Goal: Task Accomplishment & Management: Use online tool/utility

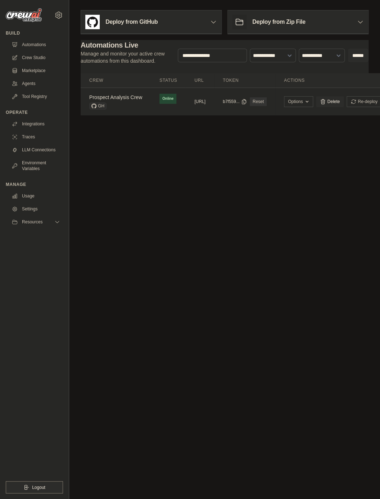
click at [176, 158] on body "[PERSON_NAME][EMAIL_ADDRESS][PERSON_NAME][DOMAIN_NAME] Settings Build Automatio…" at bounding box center [190, 249] width 380 height 499
click at [44, 46] on link "Automations" at bounding box center [36, 45] width 54 height 12
click at [124, 103] on div "GH" at bounding box center [115, 105] width 53 height 7
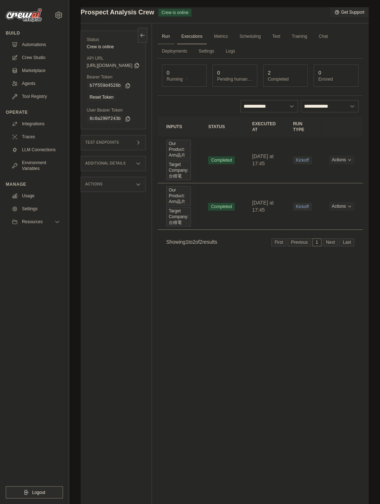
click at [174, 37] on link "Run" at bounding box center [166, 36] width 17 height 15
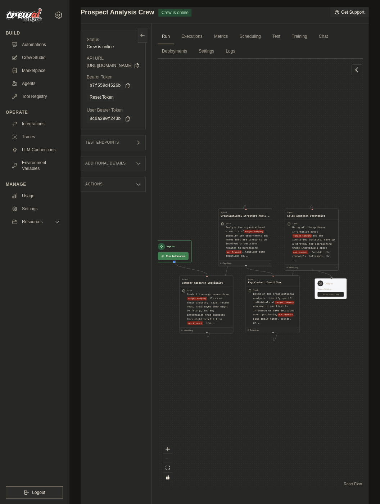
click at [29, 64] on ul "Automations Crew Studio Marketplace Agents Tool Registry" at bounding box center [36, 70] width 54 height 63
click at [30, 62] on link "Crew Studio" at bounding box center [36, 58] width 54 height 12
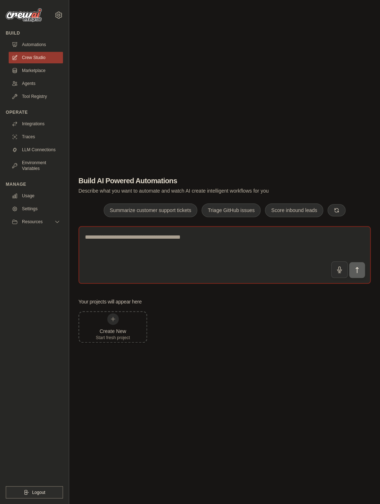
click at [149, 254] on textarea at bounding box center [224, 255] width 292 height 58
click at [166, 307] on div "Your projects will appear here Create New Start fresh project" at bounding box center [224, 320] width 292 height 45
click at [168, 245] on textarea at bounding box center [224, 255] width 292 height 58
type textarea "*"
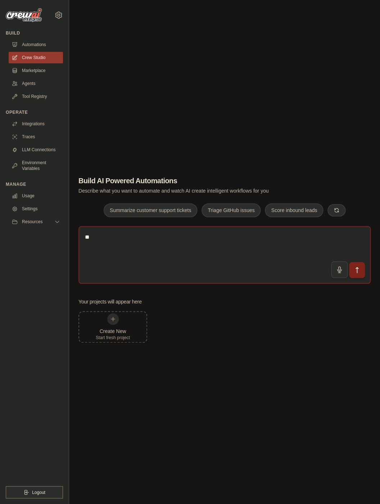
type textarea "*"
click at [58, 37] on div "Build Automations Crew Studio Marketplace Agents" at bounding box center [34, 66] width 57 height 72
click at [52, 43] on link "Automations" at bounding box center [36, 45] width 54 height 12
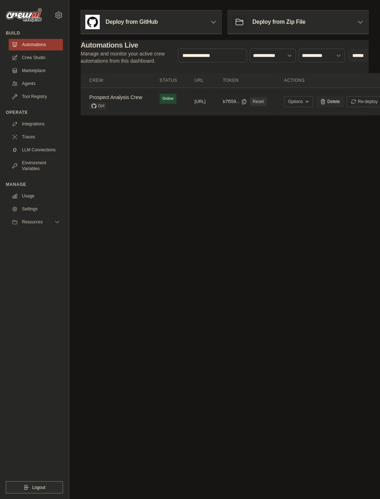
click at [170, 180] on body "[PERSON_NAME][EMAIL_ADDRESS][PERSON_NAME][DOMAIN_NAME] Settings Build Automatio…" at bounding box center [190, 249] width 380 height 499
click at [270, 23] on h3 "Deploy from Zip File" at bounding box center [278, 22] width 53 height 9
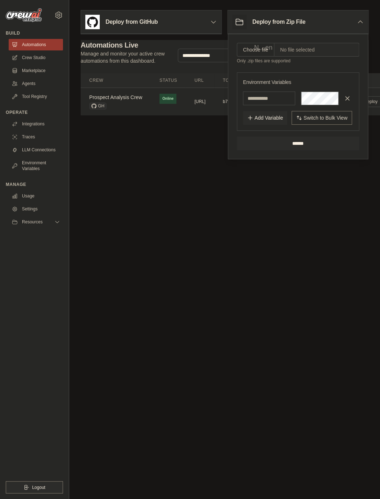
click at [270, 23] on h3 "Deploy from Zip File" at bounding box center [278, 22] width 53 height 9
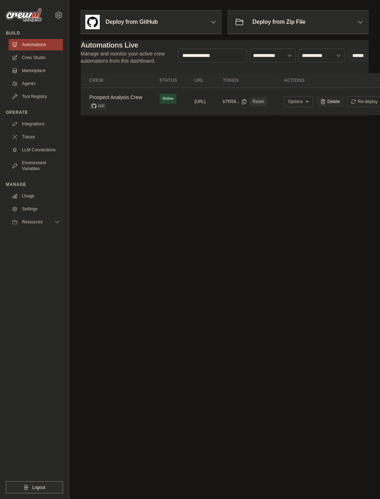
click at [268, 139] on body "kyle.wu.cstech@gmail.com Settings Build Automations Crew Studio" at bounding box center [190, 249] width 380 height 499
click at [280, 24] on h3 "Deploy from Zip File" at bounding box center [278, 22] width 53 height 9
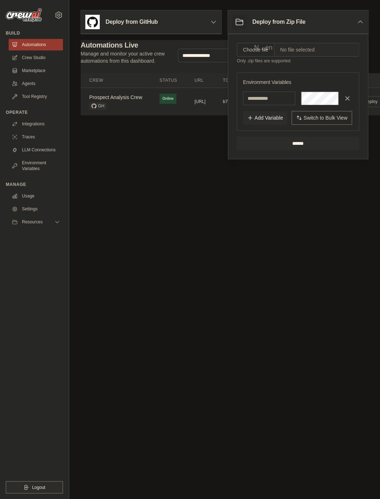
click at [281, 21] on h3 "Deploy from Zip File" at bounding box center [278, 22] width 53 height 9
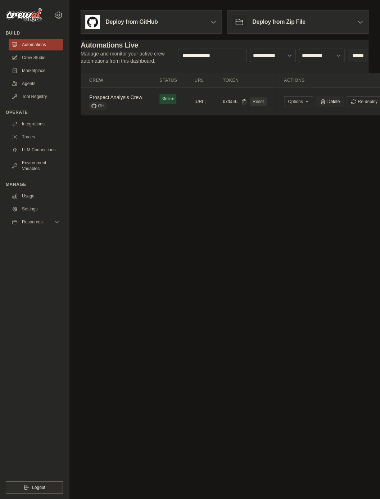
click at [198, 17] on div "Deploy from GitHub" at bounding box center [151, 21] width 140 height 23
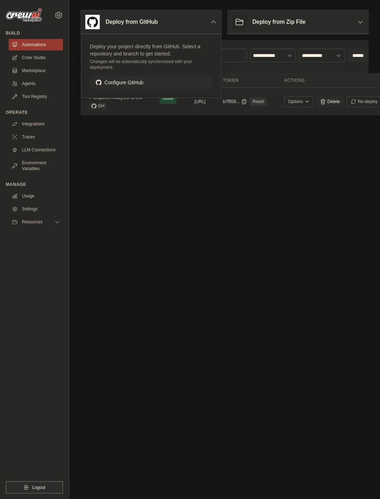
click at [198, 17] on div "Deploy from GitHub" at bounding box center [151, 21] width 140 height 23
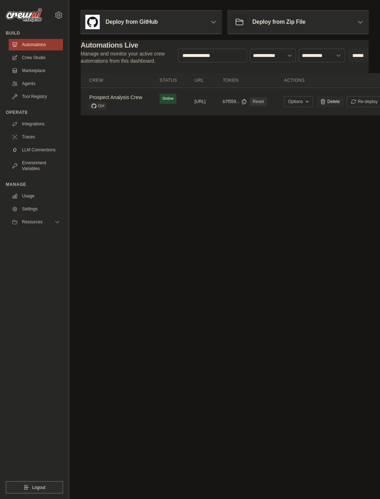
click at [263, 17] on div "Deploy from Zip File" at bounding box center [268, 22] width 73 height 14
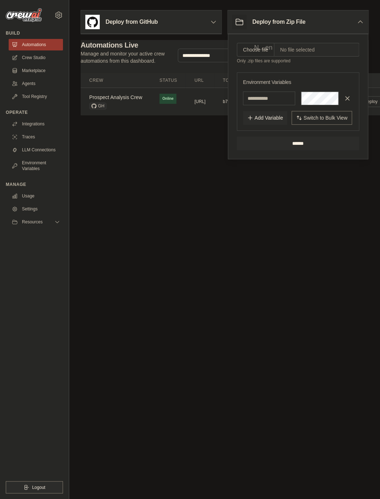
click at [234, 225] on body "[PERSON_NAME][EMAIL_ADDRESS][PERSON_NAME][DOMAIN_NAME] Settings Build Automatio…" at bounding box center [190, 249] width 380 height 499
click at [137, 324] on body "[PERSON_NAME][EMAIL_ADDRESS][PERSON_NAME][DOMAIN_NAME] Settings Build Automatio…" at bounding box center [190, 249] width 380 height 499
click at [267, 27] on div "Deploy from Zip File" at bounding box center [268, 22] width 73 height 14
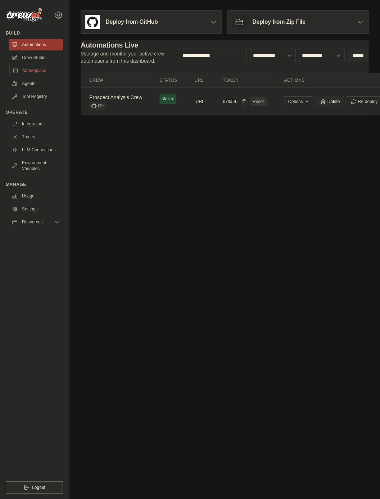
click at [34, 76] on link "Marketplace" at bounding box center [36, 71] width 54 height 12
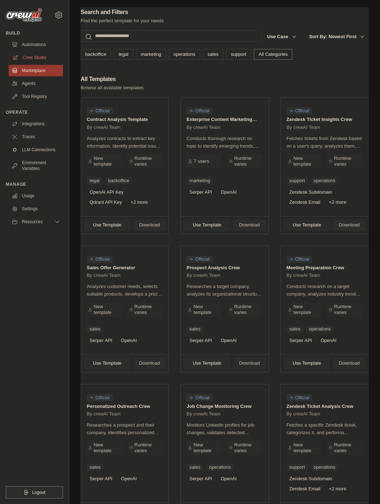
click at [35, 55] on link "Crew Studio" at bounding box center [36, 58] width 54 height 12
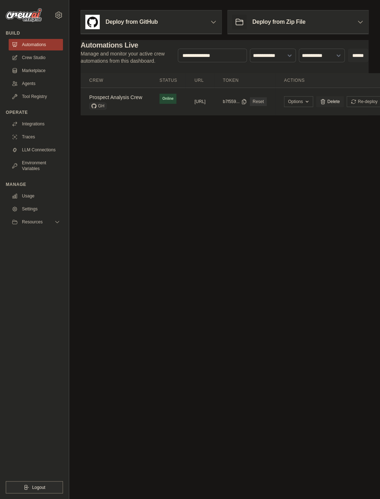
click at [269, 27] on div "Deploy from Zip File" at bounding box center [268, 22] width 73 height 14
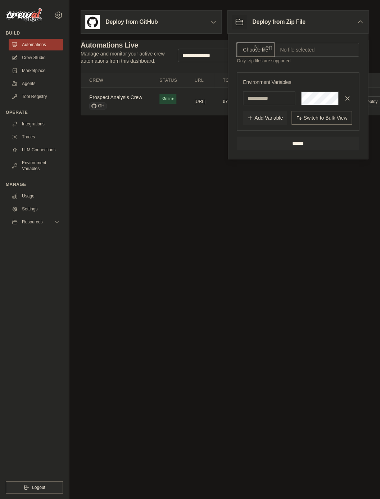
click at [270, 50] on input "Choose file" at bounding box center [255, 50] width 37 height 14
type input "**********"
click at [297, 150] on input "******" at bounding box center [298, 143] width 122 height 14
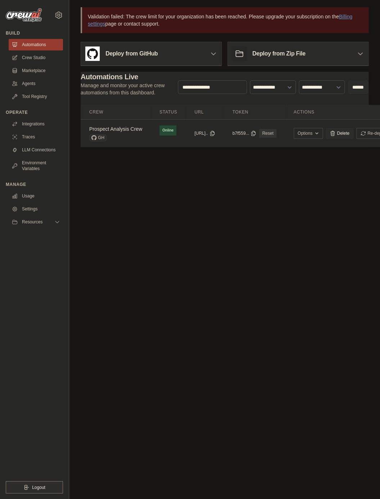
click at [300, 150] on main "Validation failed: The crew limit for your organization has been reached. Pleas…" at bounding box center [224, 81] width 311 height 163
click at [293, 169] on body "[PERSON_NAME][EMAIL_ADDRESS][PERSON_NAME][DOMAIN_NAME] Settings Build Automatio…" at bounding box center [190, 249] width 380 height 499
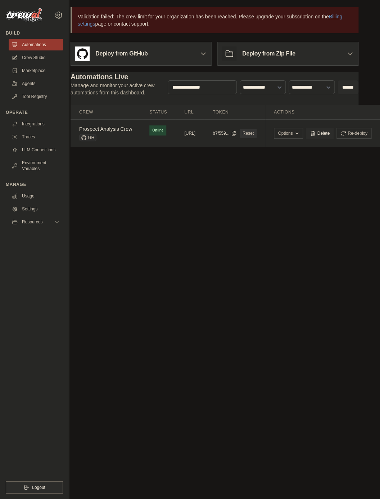
scroll to position [0, 103]
click at [314, 135] on link "Delete" at bounding box center [320, 133] width 28 height 11
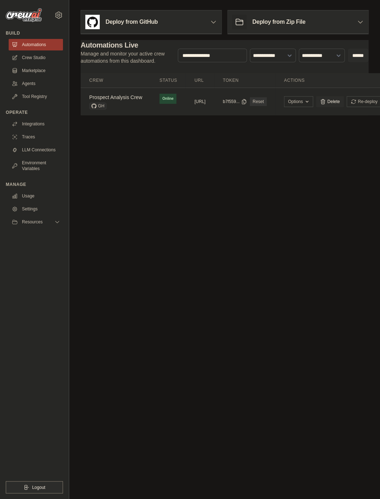
click at [258, 24] on h3 "Deploy from Zip File" at bounding box center [278, 22] width 53 height 9
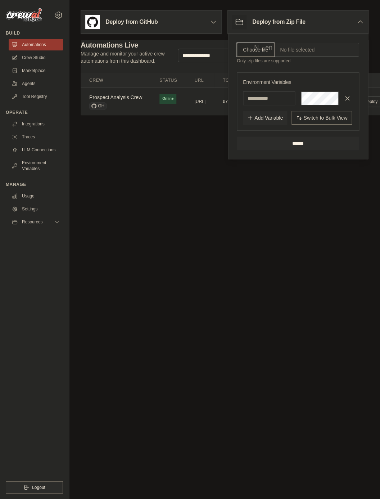
click at [257, 50] on input "Choose file" at bounding box center [255, 50] width 37 height 14
type input "**********"
click at [293, 150] on input "******" at bounding box center [298, 143] width 122 height 14
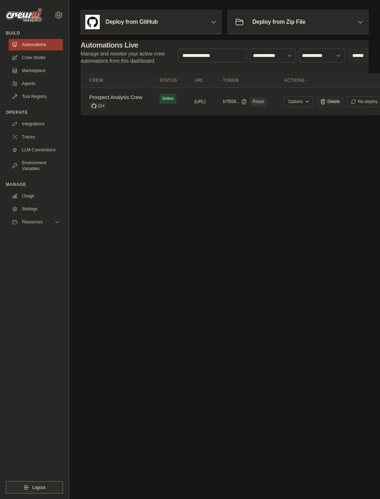
scroll to position [0, 103]
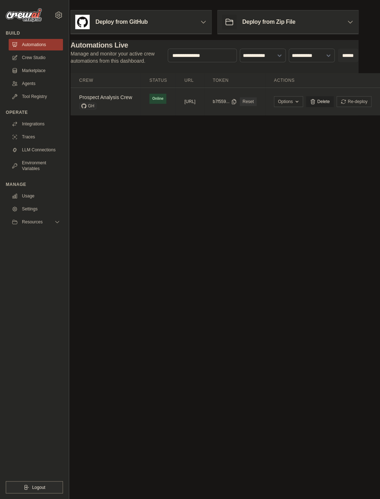
click at [319, 101] on link "Delete" at bounding box center [320, 101] width 28 height 11
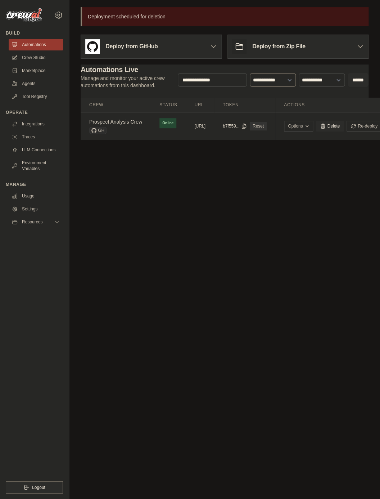
select select "******"
click option "******" at bounding box center [0, 0] width 0 height 0
click at [176, 120] on span "Online" at bounding box center [167, 123] width 17 height 10
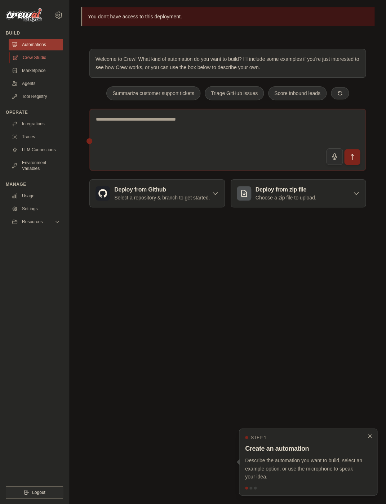
click at [46, 62] on link "Crew Studio" at bounding box center [36, 58] width 54 height 12
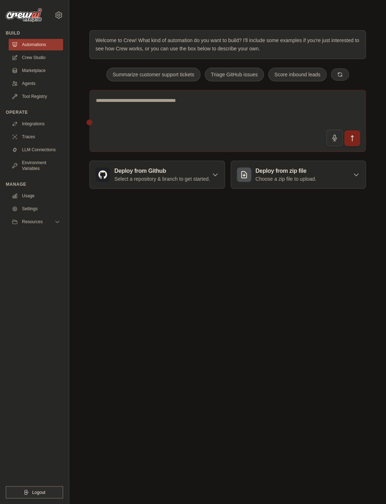
click at [139, 42] on p "Welcome to Crew! What kind of automation do you want to build? I'll include som…" at bounding box center [227, 44] width 264 height 17
click at [251, 169] on div at bounding box center [244, 174] width 14 height 14
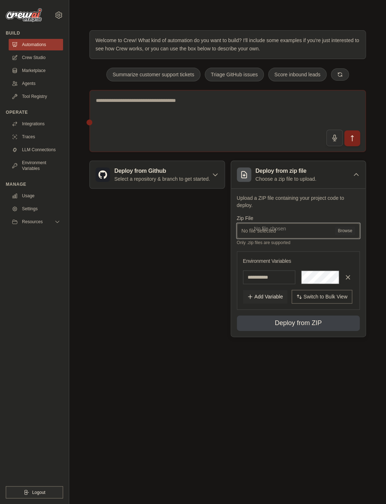
click at [281, 223] on input "No file selected Browse" at bounding box center [298, 230] width 123 height 15
type input "**********"
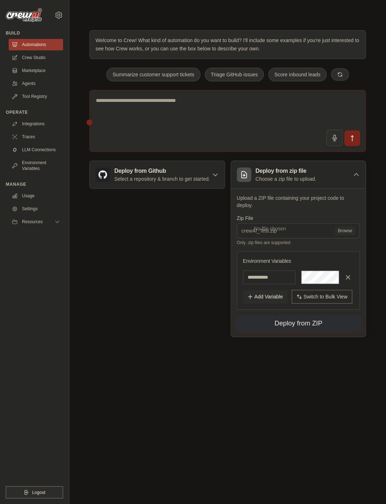
click at [321, 325] on button "Deploy from ZIP" at bounding box center [297, 323] width 125 height 16
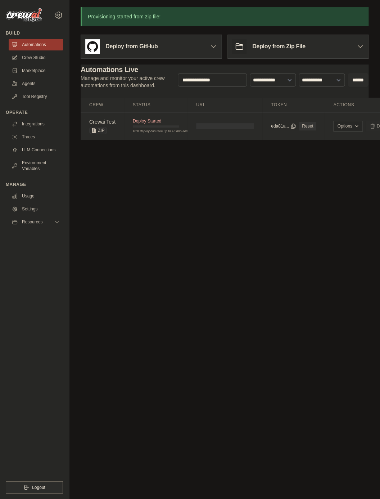
click at [125, 130] on td "Deploy Started First deploy can take up to 10 minutes" at bounding box center [155, 122] width 63 height 21
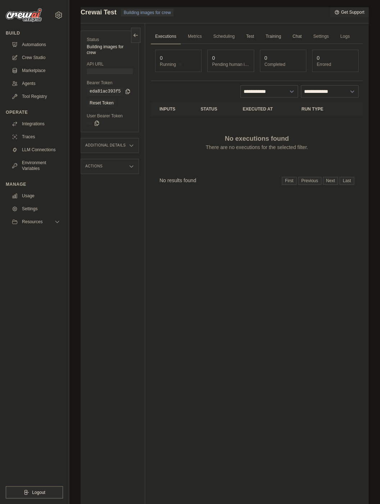
click at [134, 148] on icon at bounding box center [132, 146] width 6 height 6
click at [125, 167] on div "Actions" at bounding box center [110, 166] width 58 height 15
click at [125, 168] on div "Actions" at bounding box center [110, 166] width 58 height 15
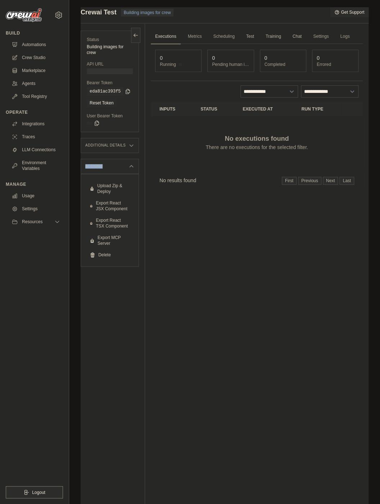
click at [128, 171] on div "Actions" at bounding box center [110, 166] width 58 height 15
click at [203, 35] on link "Metrics" at bounding box center [195, 36] width 23 height 15
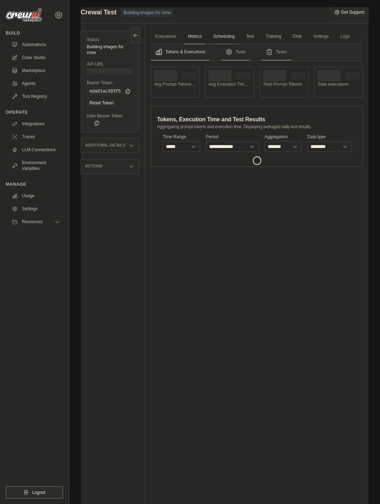
click at [239, 39] on link "Scheduling" at bounding box center [224, 36] width 30 height 15
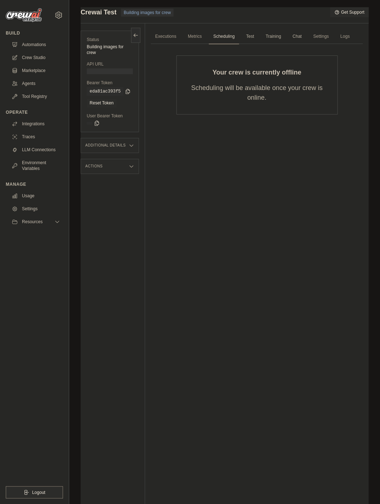
click at [258, 36] on span "Test" at bounding box center [250, 36] width 17 height 14
click at [285, 38] on span "Training" at bounding box center [273, 36] width 24 height 14
click at [333, 36] on link "Settings" at bounding box center [321, 36] width 24 height 15
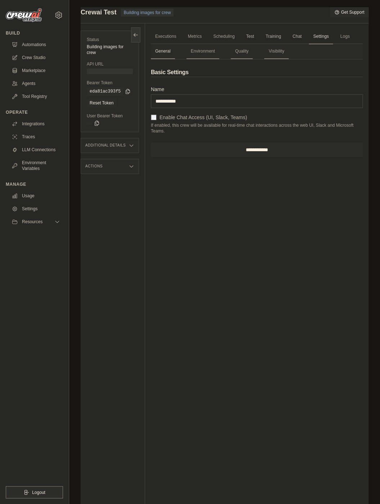
click at [135, 35] on icon at bounding box center [134, 34] width 1 height 3
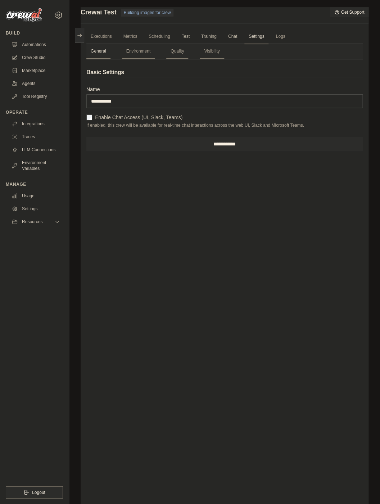
click at [374, 97] on div "Submit a support request Describe your issue or question * Please be specific a…" at bounding box center [224, 267] width 311 height 520
click at [83, 38] on button at bounding box center [79, 34] width 9 height 15
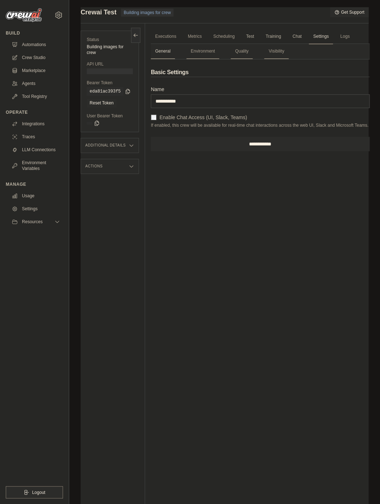
click at [369, 17] on div "Submit a support request Describe your issue or question * Please be specific a…" at bounding box center [224, 267] width 311 height 520
click at [50, 48] on link "Automations" at bounding box center [36, 45] width 54 height 12
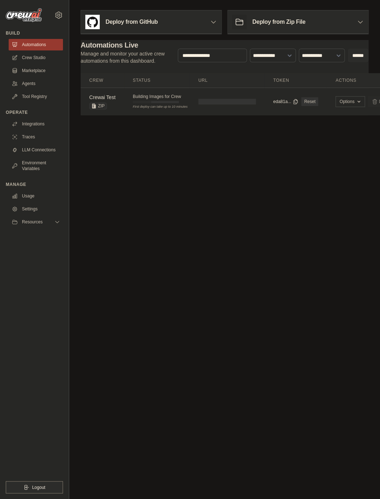
click at [173, 190] on body "[PERSON_NAME][EMAIL_ADDRESS][PERSON_NAME][DOMAIN_NAME] Settings Build Automatio…" at bounding box center [190, 249] width 380 height 499
click at [179, 109] on div "First deploy can take up to 10 minutes" at bounding box center [156, 106] width 46 height 5
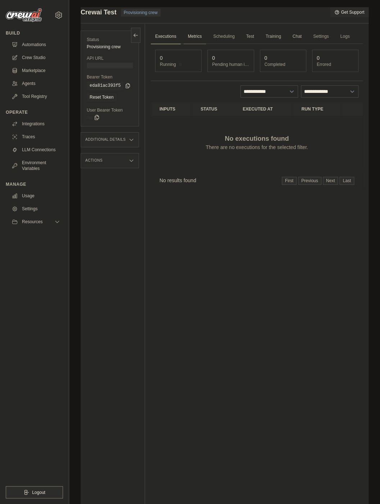
click at [201, 40] on link "Metrics" at bounding box center [195, 36] width 23 height 15
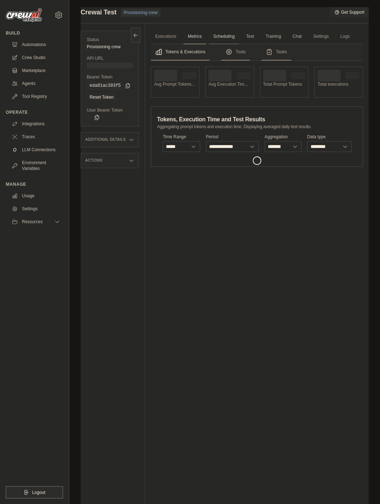
click at [239, 37] on link "Scheduling" at bounding box center [224, 36] width 30 height 15
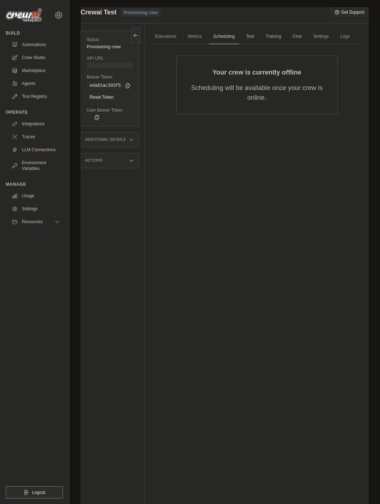
click at [112, 138] on h3 "Additional Details" at bounding box center [105, 140] width 40 height 4
click at [114, 227] on div "Actions" at bounding box center [110, 219] width 58 height 15
click at [133, 194] on div "Crew" at bounding box center [125, 191] width 15 height 5
click at [369, 110] on div "Submit a support request Describe your issue or question * Please be specific a…" at bounding box center [224, 267] width 311 height 520
click at [35, 54] on link "Crew Studio" at bounding box center [36, 58] width 54 height 12
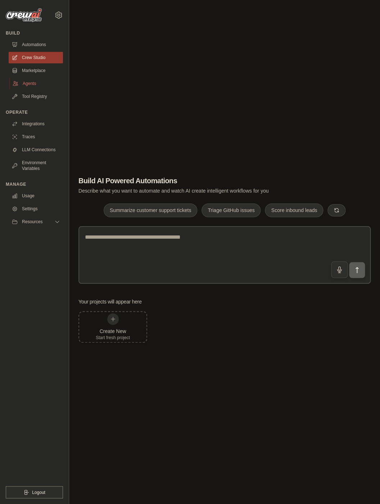
click at [45, 87] on link "Agents" at bounding box center [36, 84] width 54 height 12
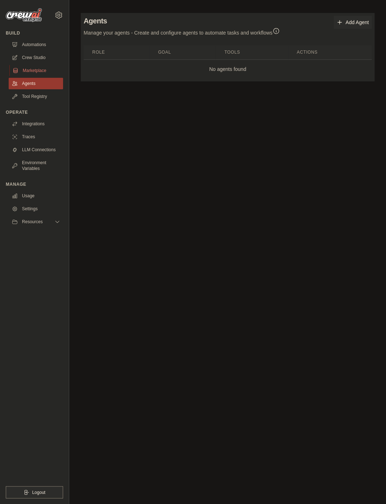
click at [49, 68] on link "Marketplace" at bounding box center [36, 71] width 54 height 12
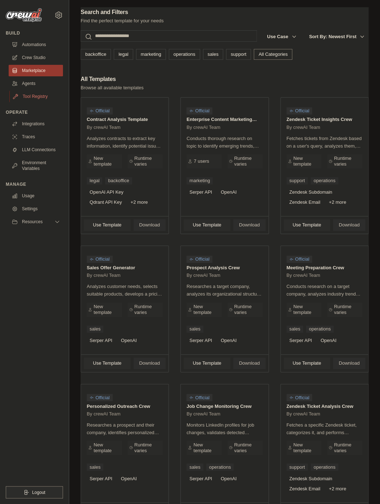
click at [41, 93] on link "Tool Registry" at bounding box center [36, 97] width 54 height 12
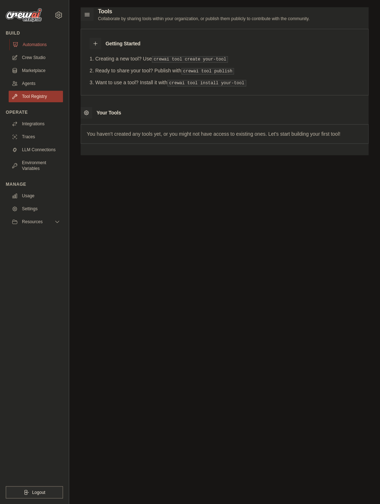
click at [42, 41] on link "Automations" at bounding box center [36, 45] width 54 height 12
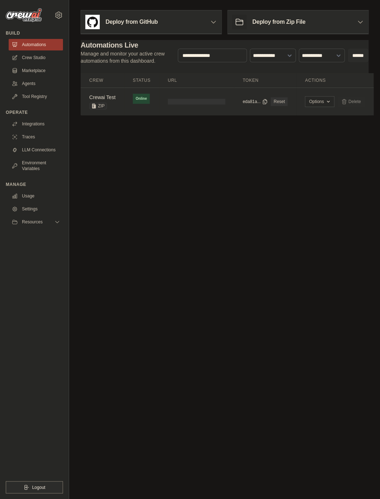
click at [178, 109] on td at bounding box center [196, 102] width 75 height 28
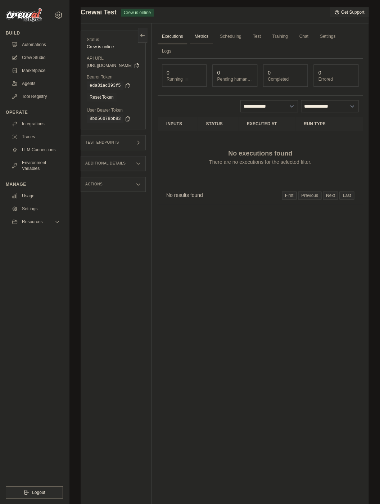
click at [213, 39] on link "Metrics" at bounding box center [201, 36] width 23 height 15
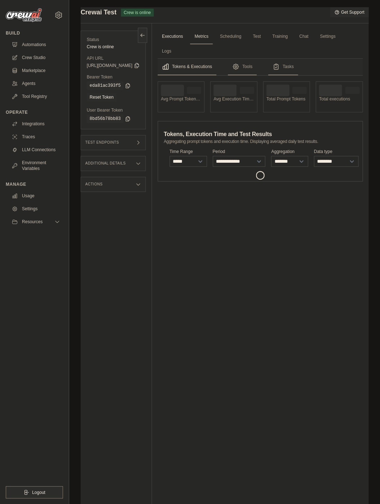
click at [188, 44] on link "Executions" at bounding box center [173, 36] width 30 height 15
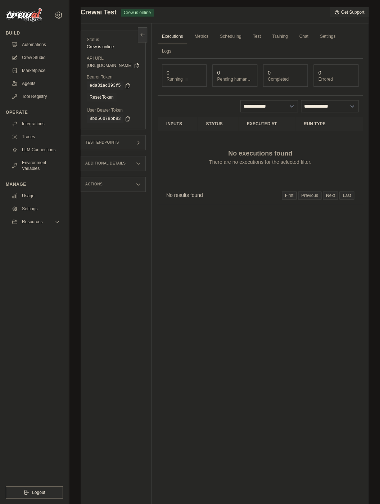
click at [145, 34] on icon at bounding box center [143, 35] width 6 height 6
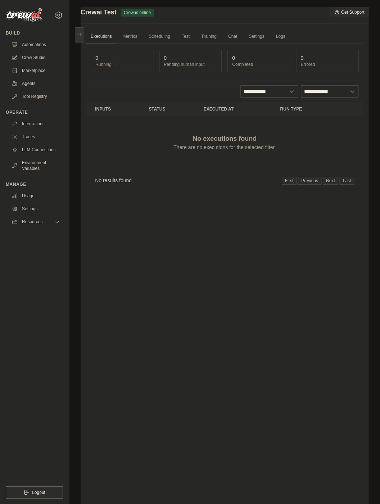
click at [82, 33] on icon at bounding box center [80, 35] width 6 height 6
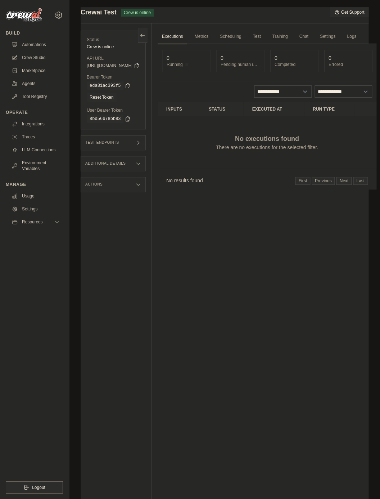
click at [146, 137] on div "Test Endpoints" at bounding box center [113, 142] width 65 height 15
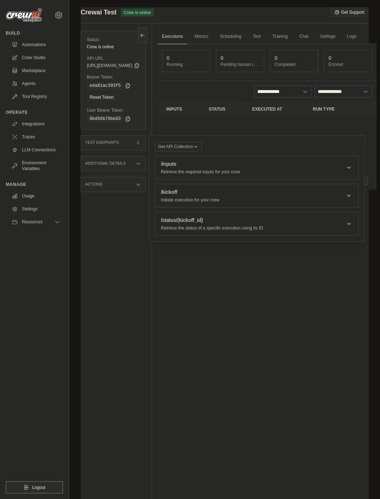
click at [146, 138] on div "Test Endpoints" at bounding box center [113, 142] width 65 height 15
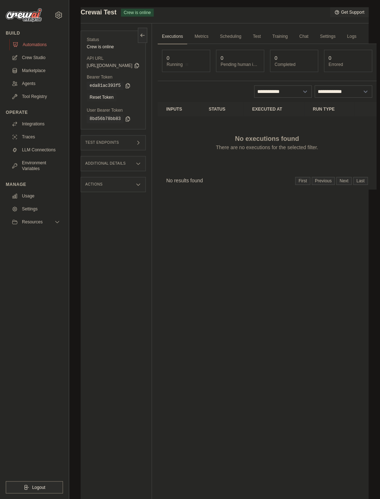
click at [41, 44] on link "Automations" at bounding box center [36, 45] width 54 height 12
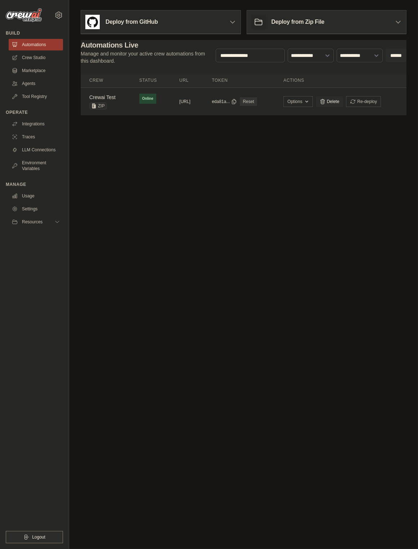
scroll to position [0, 39]
click at [312, 99] on button "Options" at bounding box center [297, 101] width 29 height 11
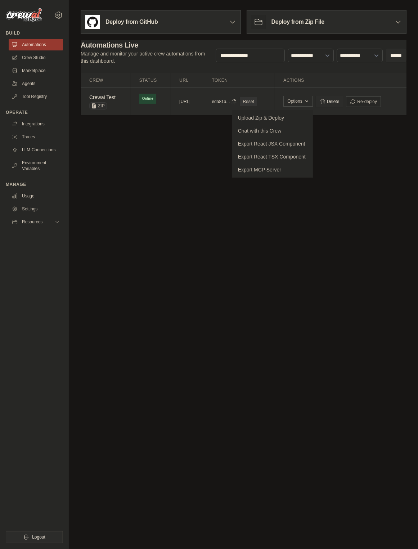
click at [312, 99] on button "Options" at bounding box center [297, 101] width 29 height 11
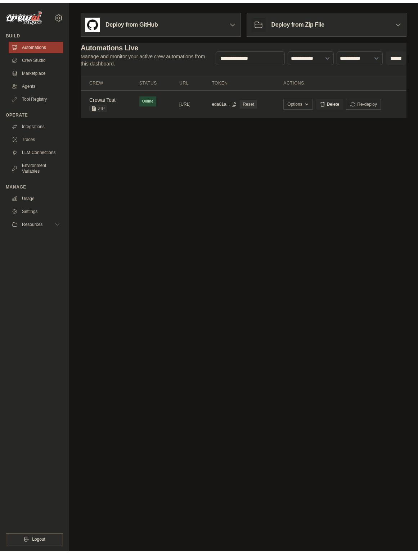
scroll to position [0, 0]
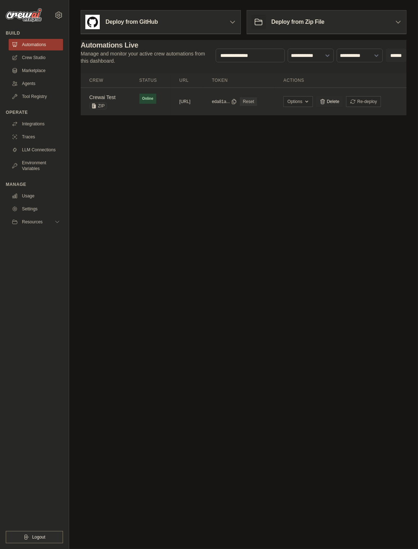
click at [114, 99] on link "Crewai Test" at bounding box center [102, 97] width 26 height 6
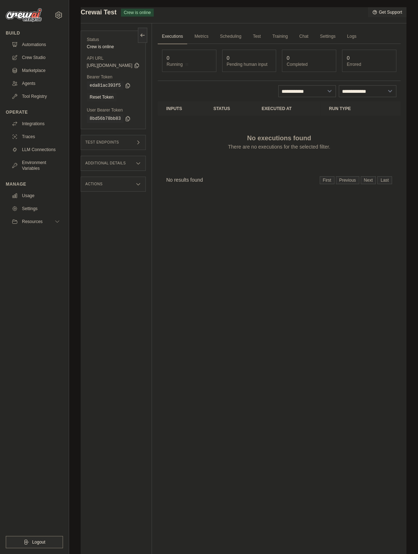
click at [74, 86] on div "Submit a support request Describe your issue or question * Please be specific a…" at bounding box center [243, 292] width 349 height 571
click at [147, 38] on button at bounding box center [142, 34] width 9 height 15
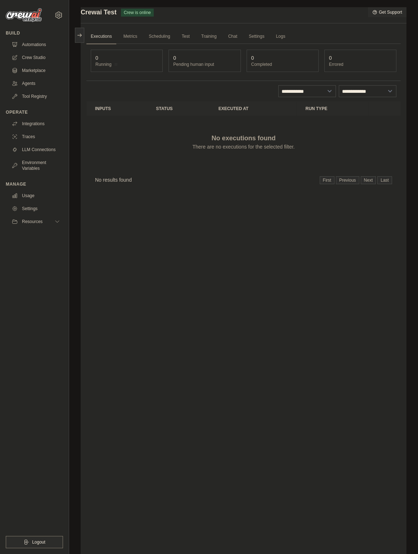
click at [417, 289] on div "Submit a support request Describe your issue or question * Please be specific a…" at bounding box center [243, 292] width 349 height 571
click at [44, 49] on link "Automations" at bounding box center [36, 45] width 54 height 12
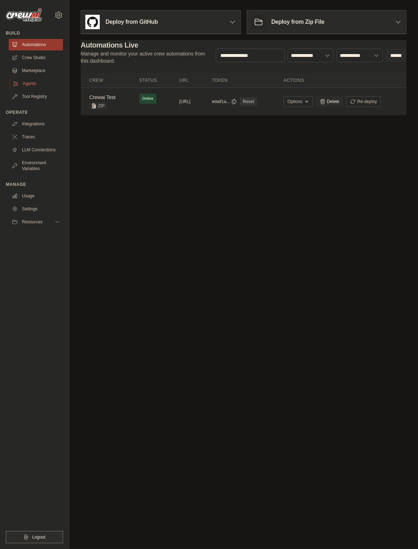
click at [40, 80] on link "Agents" at bounding box center [36, 84] width 54 height 12
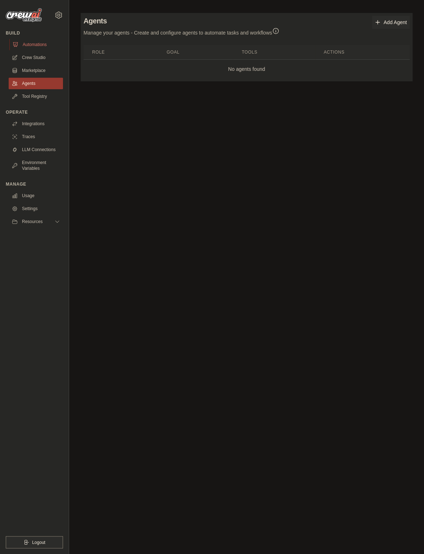
click at [53, 48] on link "Automations" at bounding box center [36, 45] width 54 height 12
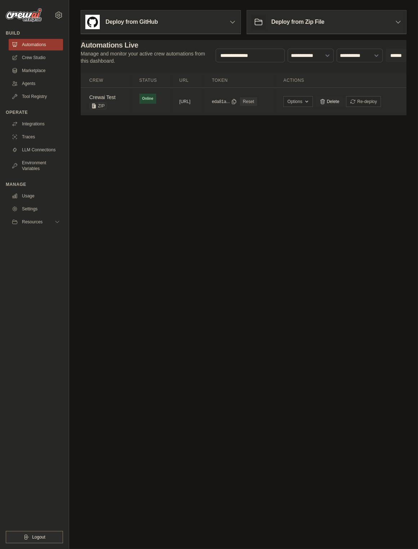
click at [203, 111] on td "copied https://crewai-test-acde9de6-bc6d-4" at bounding box center [187, 102] width 32 height 28
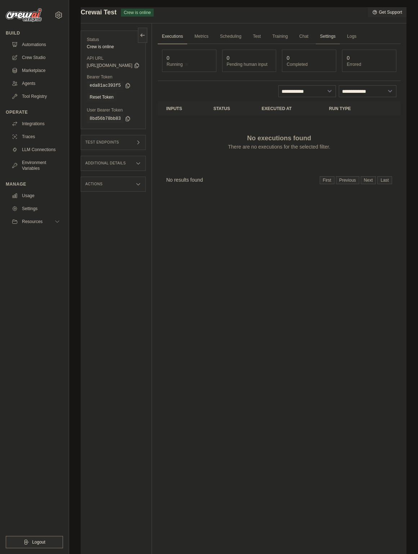
click at [340, 38] on link "Settings" at bounding box center [328, 36] width 24 height 15
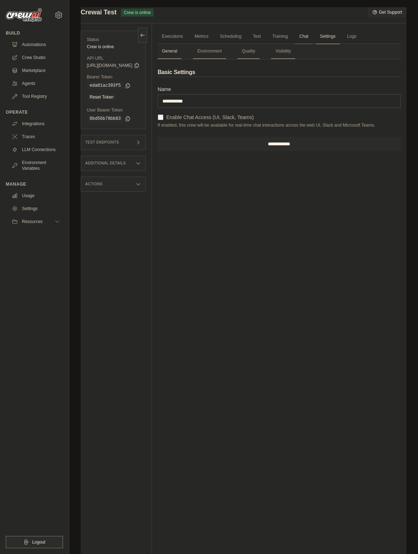
click at [312, 37] on link "Chat" at bounding box center [304, 36] width 18 height 15
click at [265, 36] on link "Test" at bounding box center [256, 36] width 17 height 15
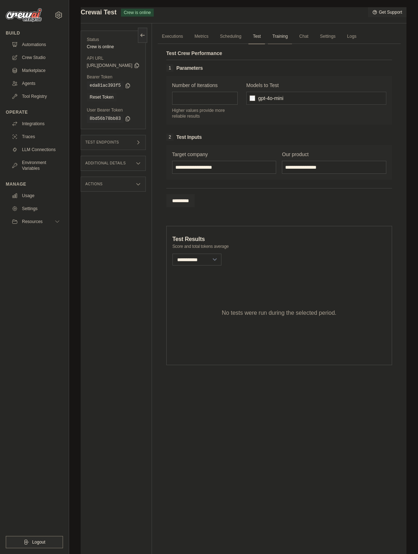
click at [292, 39] on link "Training" at bounding box center [280, 36] width 24 height 15
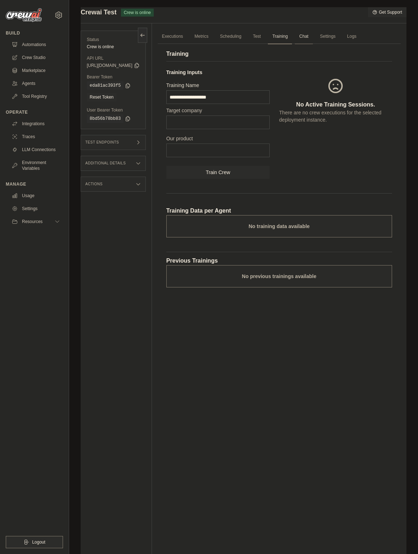
click at [312, 39] on link "Chat" at bounding box center [304, 36] width 18 height 15
click at [188, 33] on link "Executions" at bounding box center [173, 36] width 30 height 15
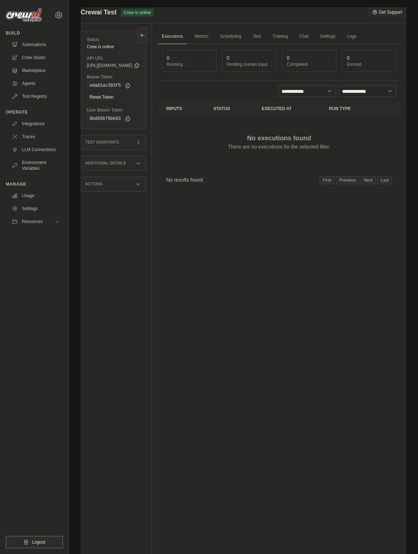
click at [305, 189] on div "No results found First Previous Next Last" at bounding box center [279, 180] width 243 height 18
click at [146, 191] on div "Actions" at bounding box center [113, 184] width 65 height 15
click at [146, 189] on div "Actions" at bounding box center [113, 184] width 65 height 15
click at [413, 145] on div "Submit a support request Describe your issue or question * Please be specific a…" at bounding box center [243, 292] width 349 height 571
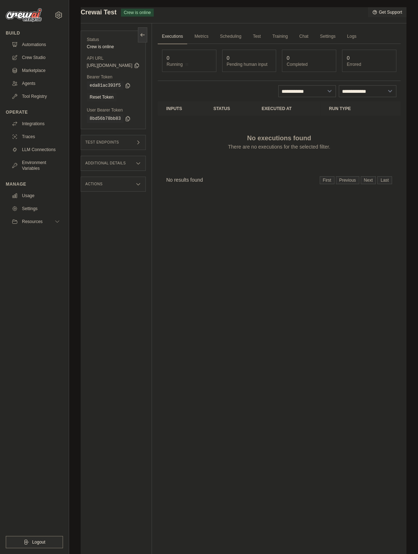
click at [145, 33] on icon at bounding box center [143, 35] width 6 height 6
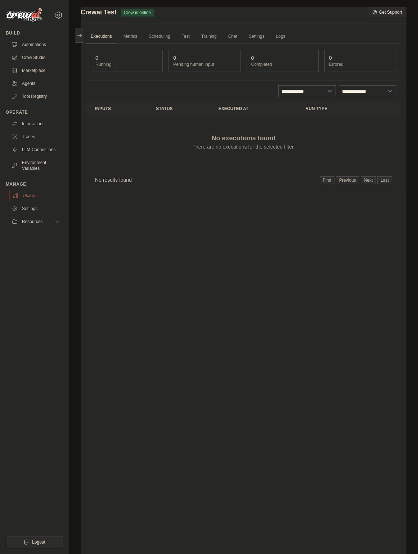
click at [24, 197] on link "Usage" at bounding box center [36, 196] width 54 height 12
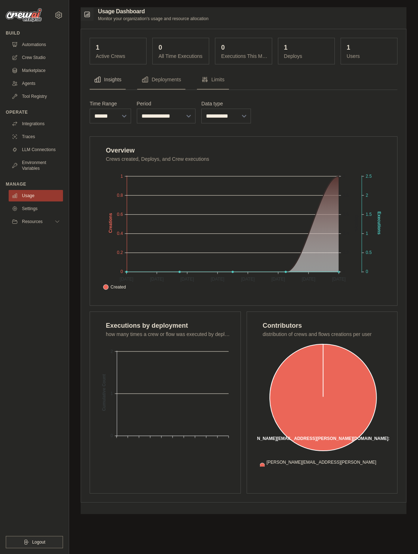
click at [315, 125] on div "**********" at bounding box center [244, 296] width 308 height 395
click at [50, 47] on link "Automations" at bounding box center [36, 45] width 54 height 12
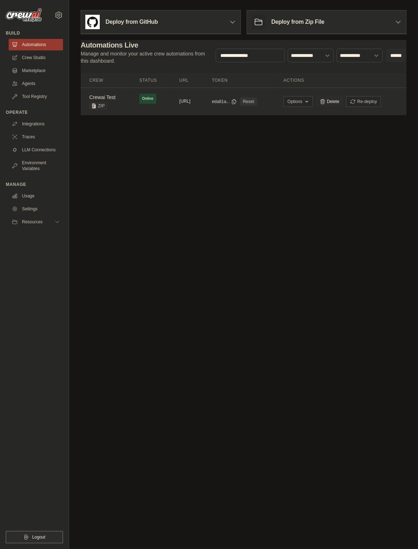
click at [190, 102] on button "https://crewai-test-acde9de6-bc6d-4" at bounding box center [184, 101] width 11 height 6
select select "******"
click option "******" at bounding box center [0, 0] width 0 height 0
click at [98, 107] on span "ZIP" at bounding box center [98, 105] width 18 height 7
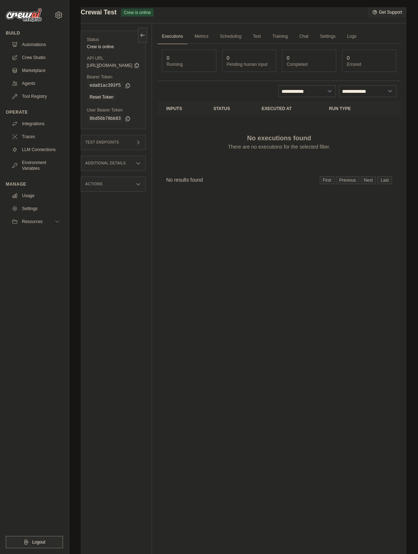
click at [116, 143] on h3 "Test Endpoints" at bounding box center [102, 142] width 34 height 4
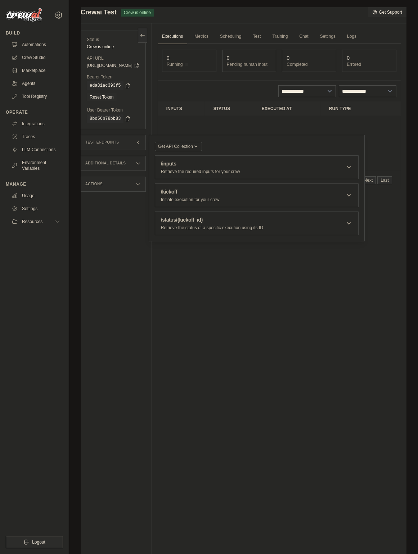
click at [108, 166] on div "Additional Details" at bounding box center [113, 163] width 65 height 15
click at [106, 251] on div "Actions" at bounding box center [113, 242] width 65 height 15
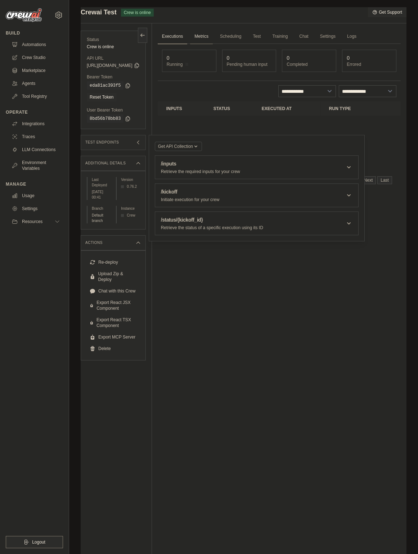
click at [213, 39] on link "Metrics" at bounding box center [201, 36] width 23 height 15
click at [246, 35] on link "Scheduling" at bounding box center [231, 36] width 30 height 15
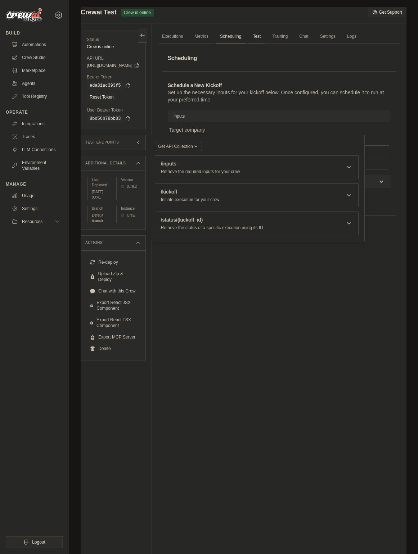
click at [265, 35] on link "Test" at bounding box center [256, 36] width 17 height 15
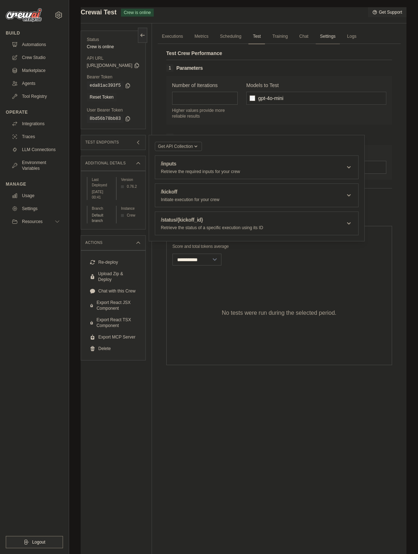
click at [340, 38] on link "Settings" at bounding box center [328, 36] width 24 height 15
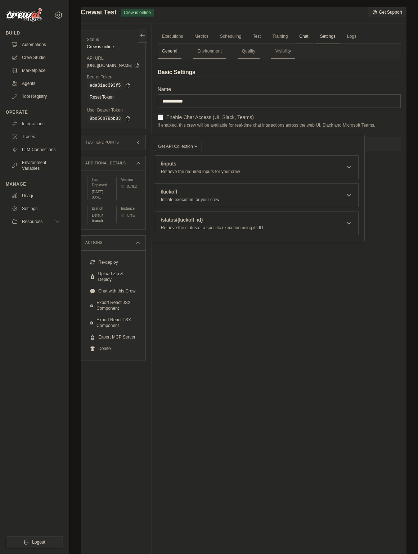
click at [312, 36] on link "Chat" at bounding box center [304, 36] width 18 height 15
click at [119, 144] on h3 "Test Endpoints" at bounding box center [102, 142] width 34 height 4
click at [119, 143] on h3 "Test Endpoints" at bounding box center [102, 142] width 34 height 4
click at [188, 39] on link "Executions" at bounding box center [173, 36] width 30 height 15
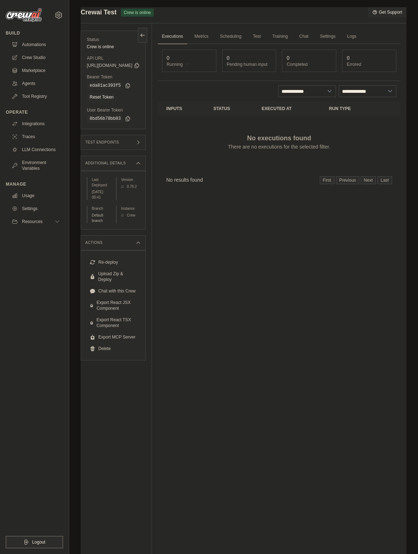
click at [409, 132] on div "Submit a support request Describe your issue or question * Please be specific a…" at bounding box center [243, 292] width 349 height 571
click at [49, 49] on link "Automations" at bounding box center [36, 45] width 54 height 12
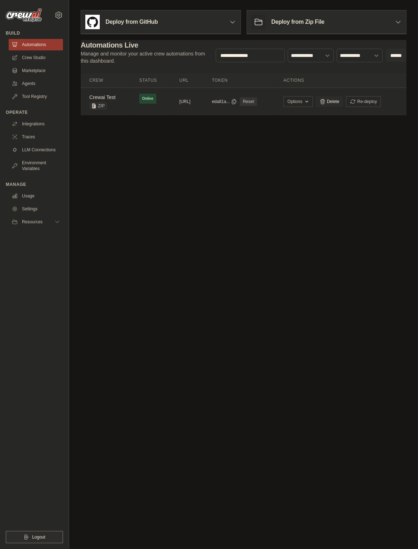
click at [94, 56] on p "Manage and monitor your active crew automations from this dashboard." at bounding box center [145, 57] width 129 height 14
click at [312, 103] on button "Options" at bounding box center [297, 101] width 29 height 11
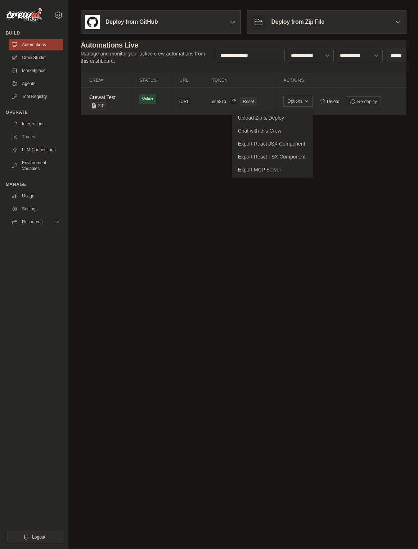
click at [312, 103] on button "Options" at bounding box center [297, 101] width 29 height 11
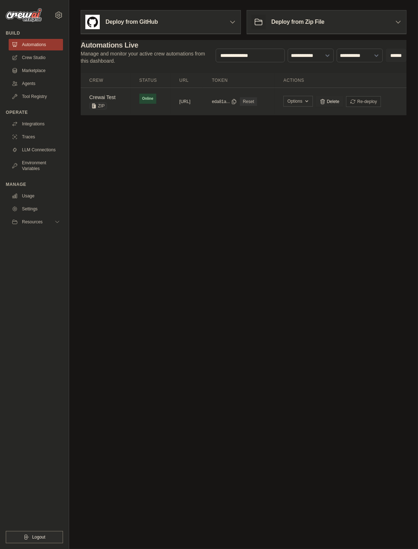
click at [312, 104] on button "Options" at bounding box center [297, 101] width 29 height 11
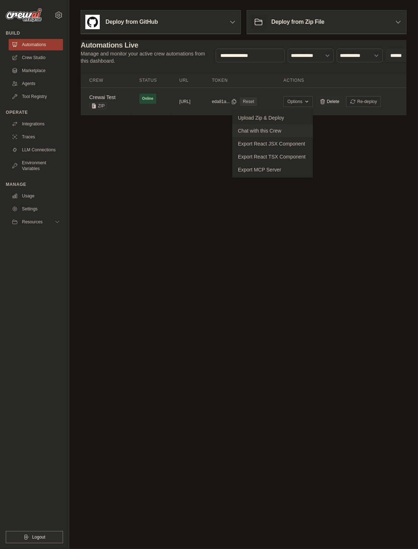
click at [313, 130] on link "Chat with this Crew" at bounding box center [272, 130] width 81 height 13
click at [218, 326] on body "kyle.wu.cstech@gmail.com Settings Build Automations Crew Studio" at bounding box center [209, 274] width 418 height 549
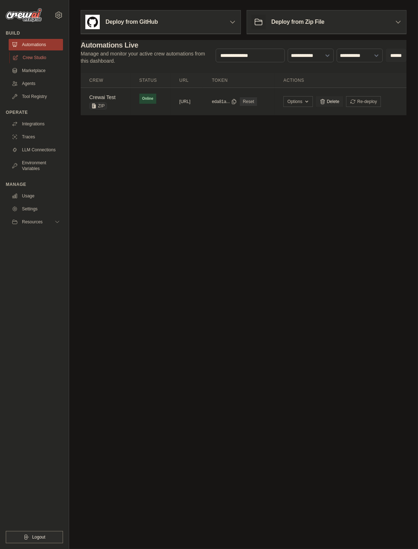
click at [43, 60] on link "Crew Studio" at bounding box center [36, 58] width 54 height 12
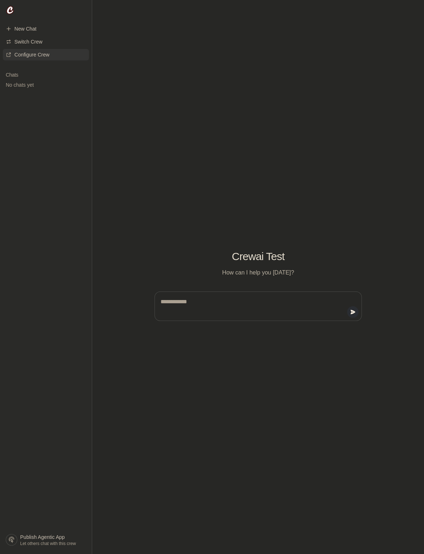
click at [55, 55] on span "Configure Crew" at bounding box center [27, 54] width 55 height 7
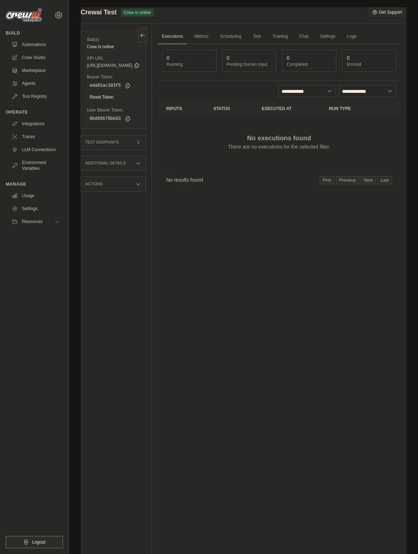
click at [74, 39] on div "Submit a support request Describe your issue or question * Please be specific a…" at bounding box center [243, 292] width 349 height 571
click at [144, 13] on span "Crew is online" at bounding box center [137, 13] width 33 height 8
click at [152, 27] on div "Status Crew is online API URL copied https://crewai-test-acde9de6-bc6d-4d20-8d5…" at bounding box center [116, 300] width 71 height 554
click at [52, 59] on link "Crew Studio" at bounding box center [36, 58] width 54 height 12
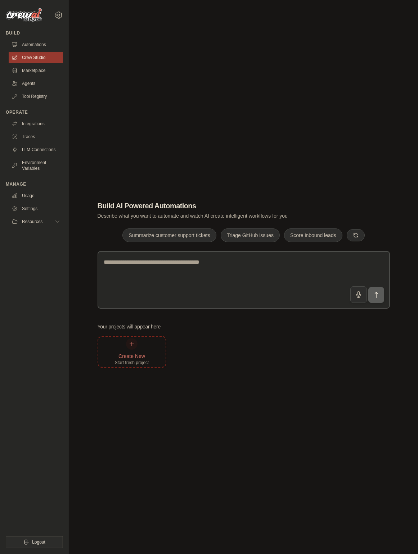
click at [116, 349] on div "Create New Start fresh project" at bounding box center [132, 351] width 34 height 27
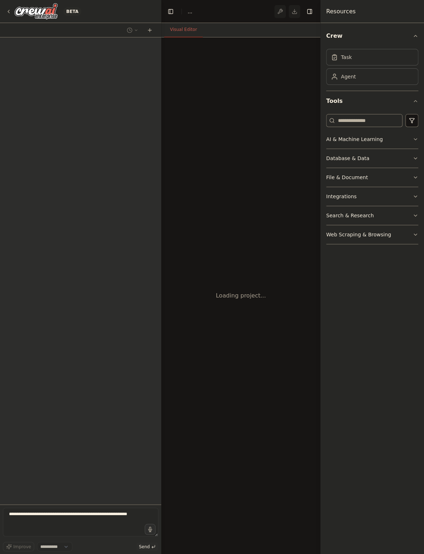
select select "****"
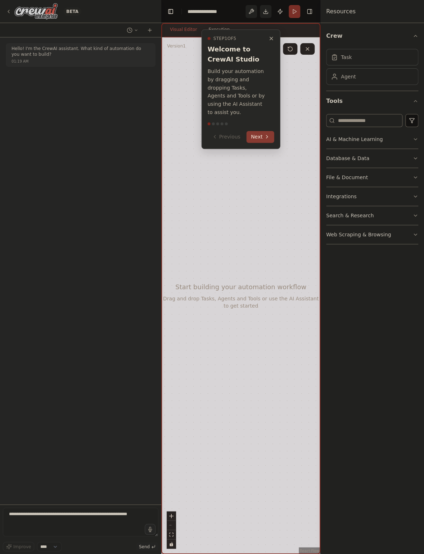
click at [251, 131] on button "Next" at bounding box center [261, 137] width 28 height 12
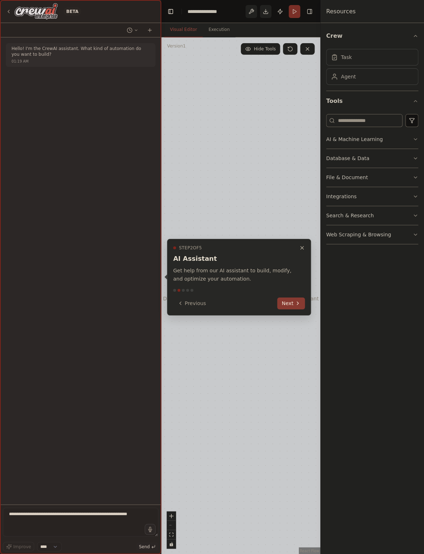
click at [290, 306] on button "Next" at bounding box center [291, 303] width 28 height 12
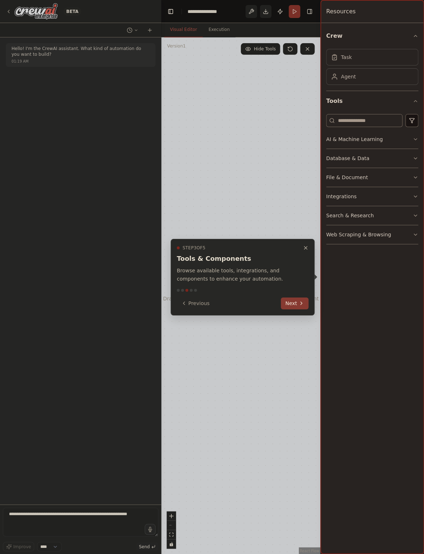
click at [290, 305] on button "Next" at bounding box center [295, 303] width 28 height 12
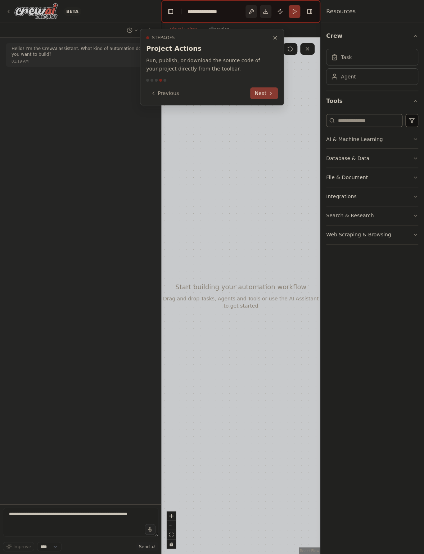
click at [267, 91] on button "Next" at bounding box center [264, 93] width 28 height 12
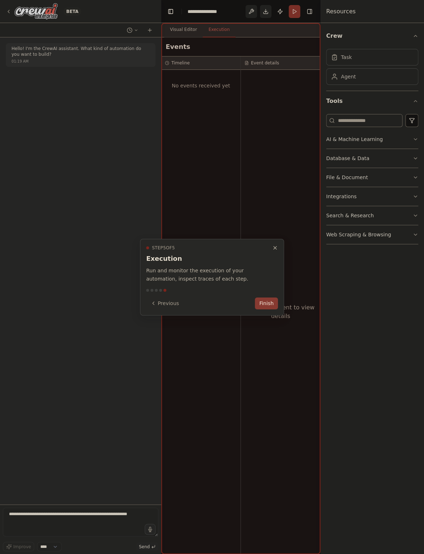
click at [266, 302] on button "Finish" at bounding box center [266, 303] width 23 height 12
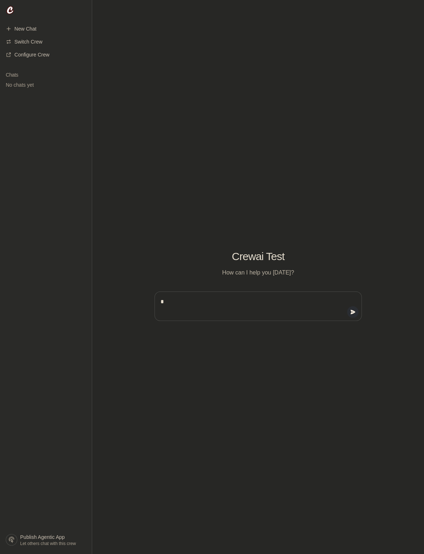
type textarea "**"
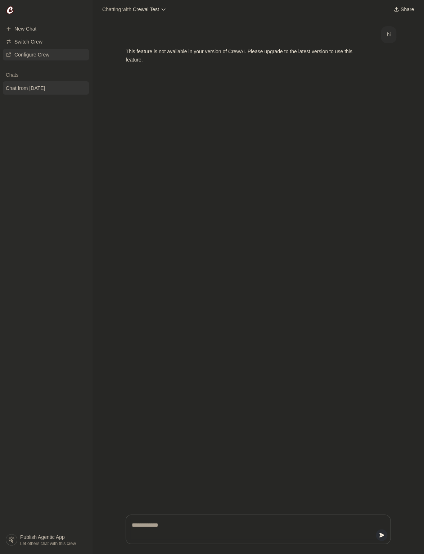
click at [70, 54] on link "Configure Crew" at bounding box center [46, 55] width 86 height 12
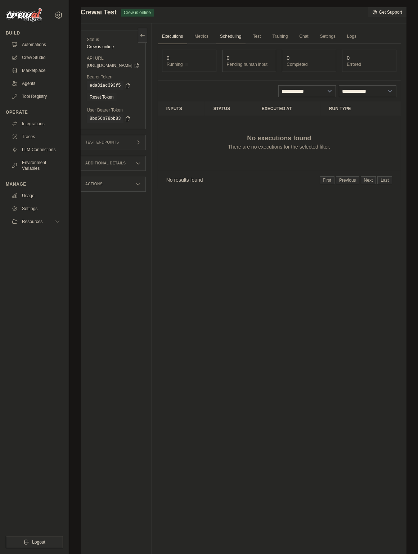
click at [246, 38] on link "Scheduling" at bounding box center [231, 36] width 30 height 15
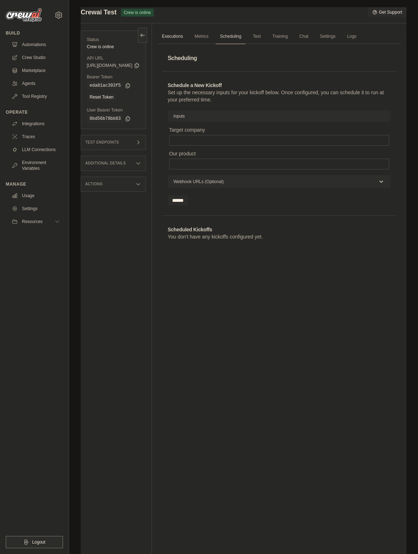
click at [188, 40] on link "Executions" at bounding box center [173, 36] width 30 height 15
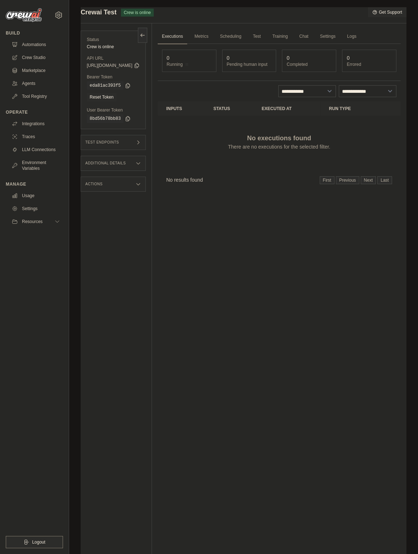
click at [183, 67] on span "Running" at bounding box center [175, 65] width 16 height 6
click at [343, 44] on link "Logs" at bounding box center [352, 36] width 18 height 15
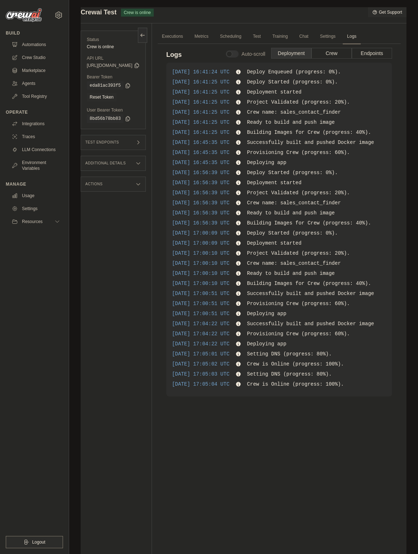
click at [145, 142] on div "Test Endpoints" at bounding box center [113, 142] width 65 height 15
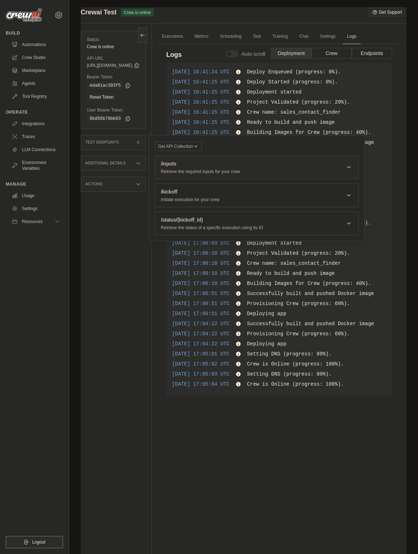
click at [228, 175] on header "/inputs Retrieve the required inputs for your crew" at bounding box center [256, 167] width 203 height 23
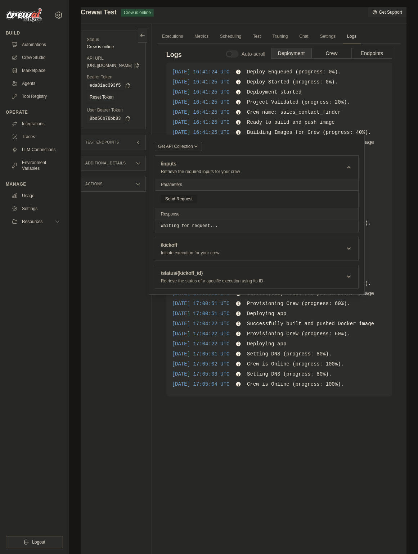
click at [197, 195] on button "Send Request" at bounding box center [179, 199] width 36 height 9
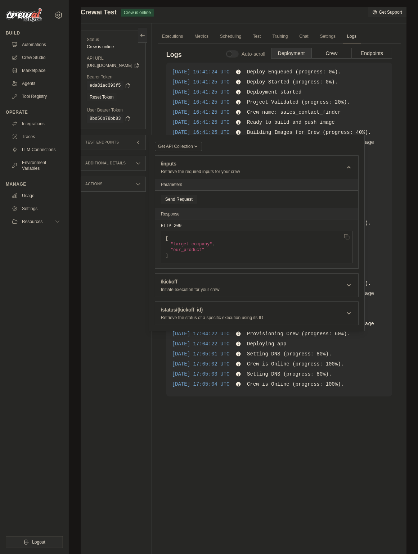
click at [204, 251] on span ""our_product"" at bounding box center [188, 250] width 34 height 5
click at [132, 260] on div "Status Crew is online API URL copied https://crewai-test-acde9de6-bc6d-4d20-8d5…" at bounding box center [116, 300] width 71 height 554
click at [129, 166] on div "Additional Details" at bounding box center [113, 163] width 65 height 15
click at [146, 251] on div "Actions" at bounding box center [113, 242] width 65 height 15
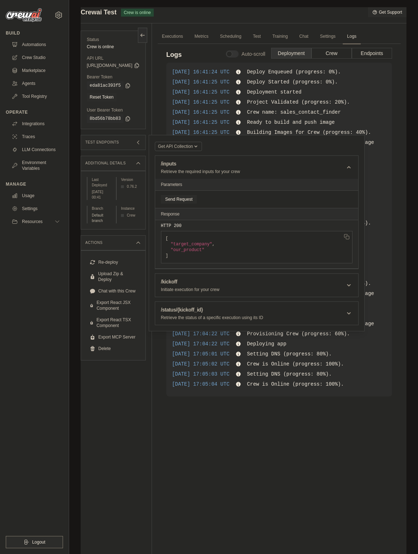
click at [146, 251] on div "Actions" at bounding box center [113, 242] width 65 height 15
click at [213, 35] on link "Metrics" at bounding box center [201, 36] width 23 height 15
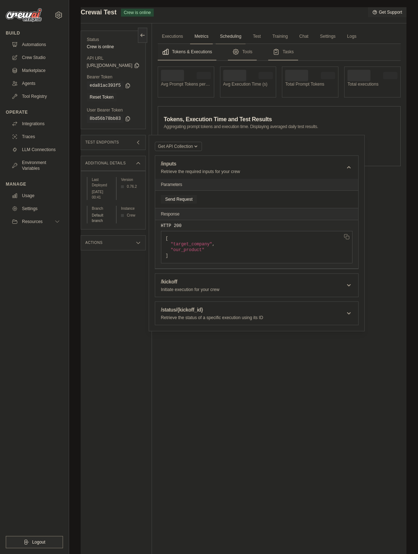
click at [246, 36] on link "Scheduling" at bounding box center [231, 36] width 30 height 15
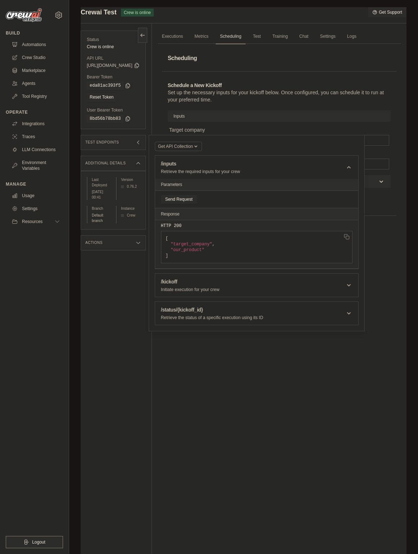
click at [279, 38] on ul "Executions Metrics Scheduling Test Training Chat Settings Logs" at bounding box center [279, 36] width 243 height 15
click at [265, 38] on link "Test" at bounding box center [256, 36] width 17 height 15
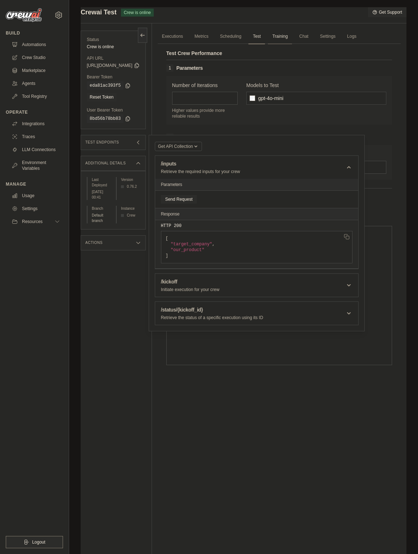
click at [292, 38] on link "Training" at bounding box center [280, 36] width 24 height 15
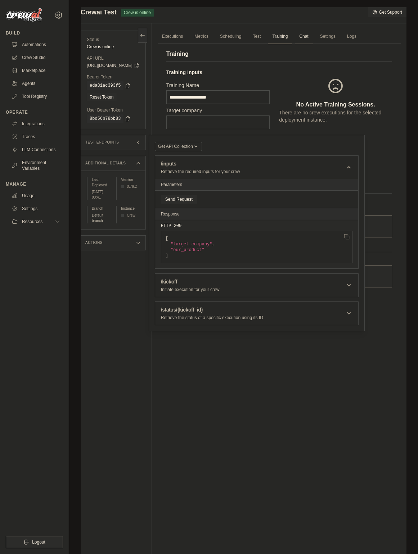
click at [312, 36] on link "Chat" at bounding box center [304, 36] width 18 height 15
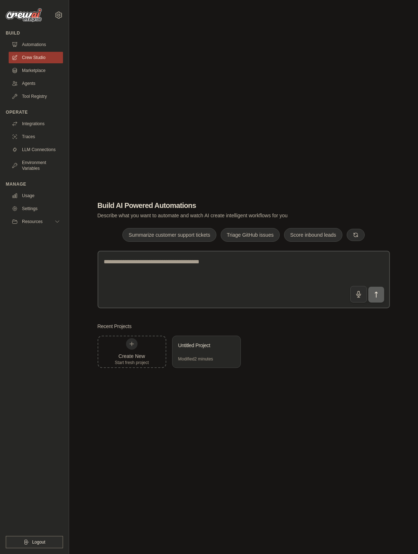
click at [146, 198] on div "Build AI Powered Automations Describe what you want to automate and watch AI cr…" at bounding box center [244, 284] width 310 height 191
click at [26, 76] on link "Marketplace" at bounding box center [36, 71] width 54 height 12
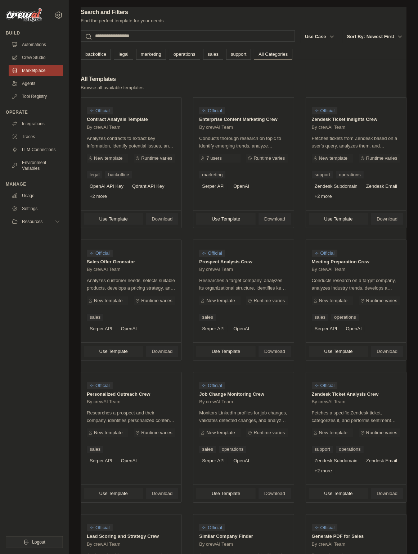
click at [25, 90] on ul "Automations Crew Studio Marketplace Agents Tool Registry" at bounding box center [36, 70] width 54 height 63
click at [27, 87] on link "Agents" at bounding box center [36, 84] width 54 height 12
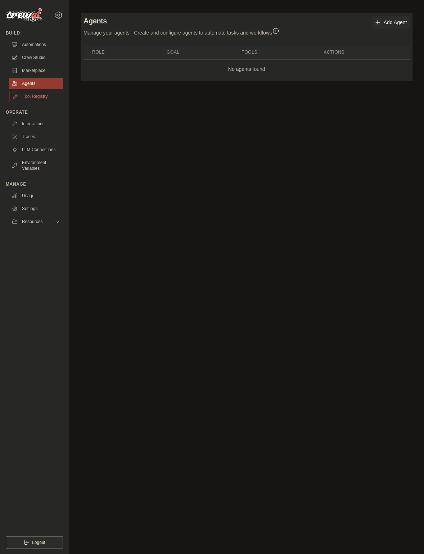
click at [27, 99] on link "Tool Registry" at bounding box center [36, 97] width 54 height 12
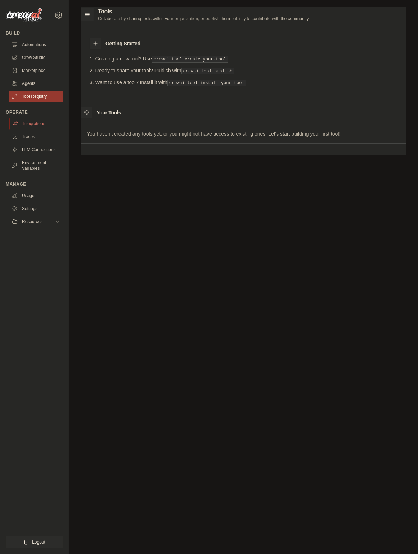
click at [28, 127] on link "Integrations" at bounding box center [36, 124] width 54 height 12
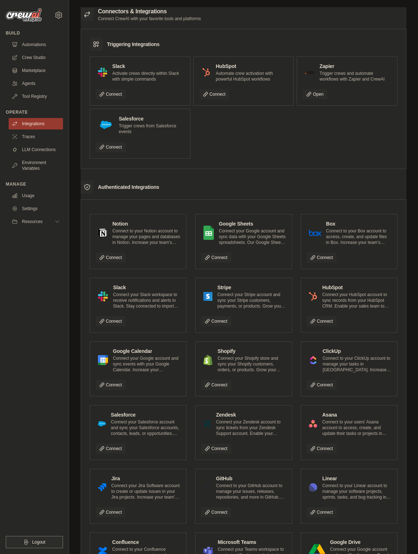
click at [29, 143] on ul "Integrations Traces LLM Connections Environment Variables" at bounding box center [36, 146] width 54 height 56
click at [30, 139] on link "Traces" at bounding box center [36, 137] width 54 height 12
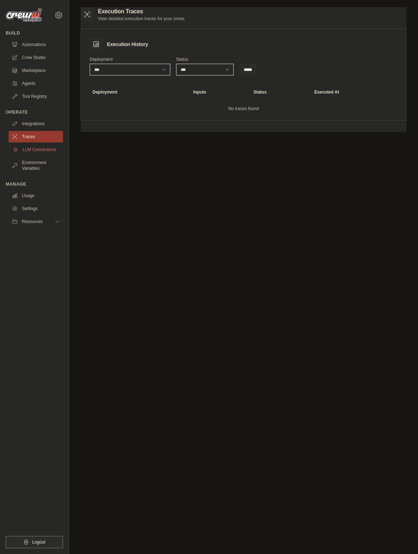
click at [31, 150] on link "LLM Connections" at bounding box center [36, 150] width 54 height 12
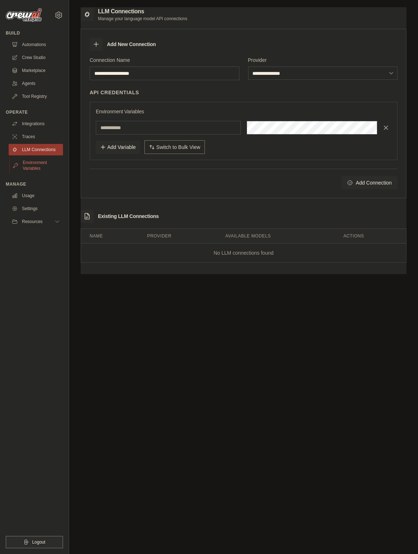
click at [32, 167] on link "Environment Variables" at bounding box center [36, 165] width 54 height 17
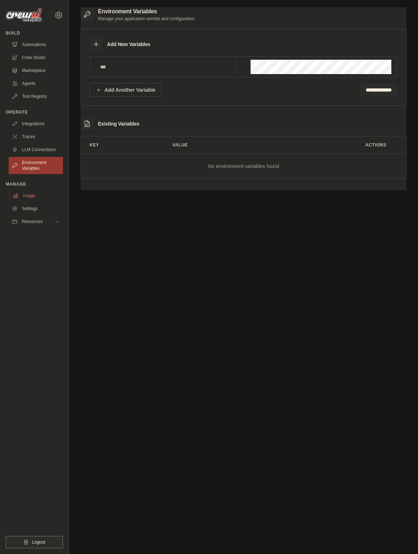
click at [36, 202] on link "Usage" at bounding box center [36, 196] width 54 height 12
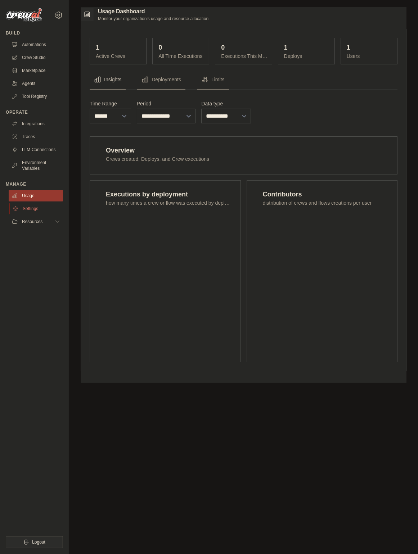
click at [38, 213] on link "Settings" at bounding box center [36, 209] width 54 height 12
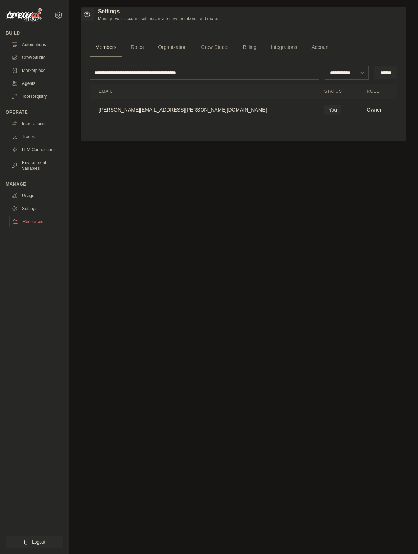
click at [41, 225] on span "Resources" at bounding box center [33, 222] width 21 height 6
click at [50, 48] on link "Automations" at bounding box center [36, 45] width 54 height 12
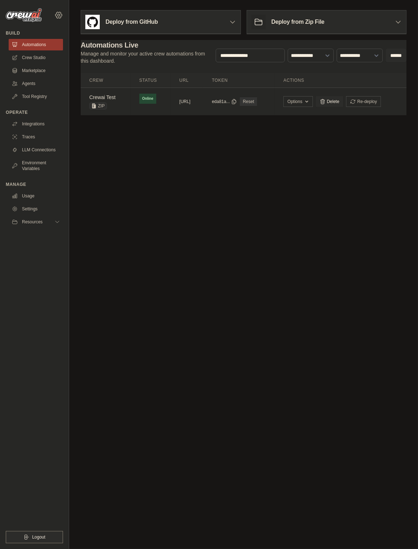
click at [59, 18] on icon at bounding box center [58, 15] width 9 height 9
click at [60, 16] on icon at bounding box center [58, 15] width 9 height 9
click at [114, 109] on td "Crewai Test ZIP" at bounding box center [106, 102] width 50 height 28
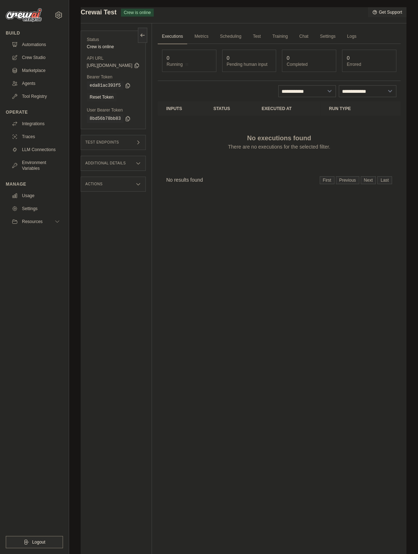
click at [175, 36] on div "Executions Metrics Scheduling Test Training Chat Settings Logs 0 Running 0 Pend…" at bounding box center [279, 300] width 254 height 554
click at [409, 40] on div "Submit a support request Describe your issue or question * Please be specific a…" at bounding box center [243, 292] width 349 height 571
click at [43, 56] on link "Crew Studio" at bounding box center [36, 58] width 54 height 12
